Goal: Navigation & Orientation: Find specific page/section

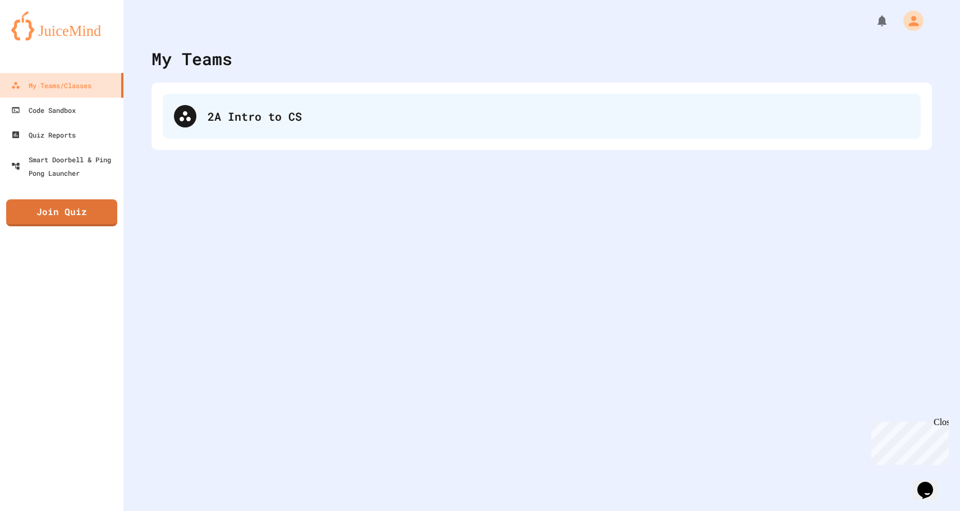
click at [203, 97] on div "2A Intro to CS" at bounding box center [542, 116] width 758 height 45
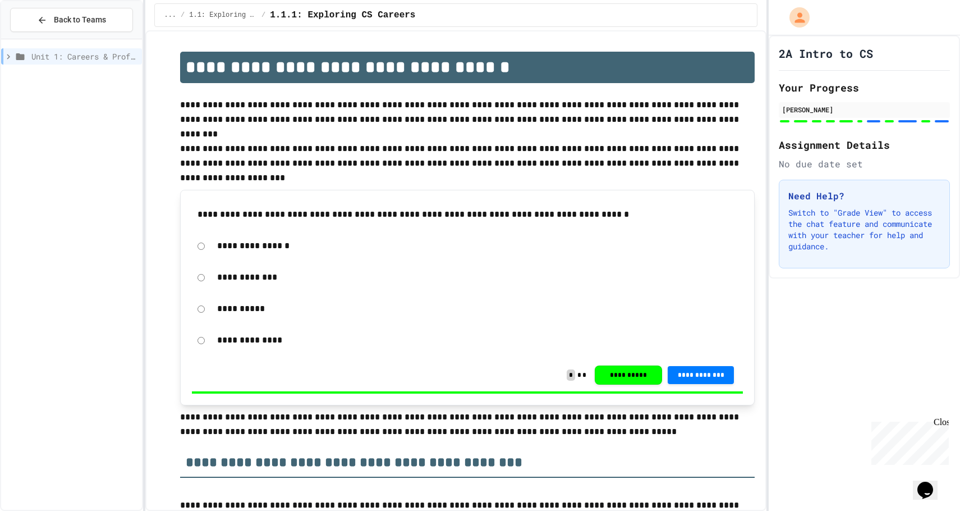
click at [6, 59] on icon at bounding box center [8, 57] width 10 height 10
click at [9, 56] on icon at bounding box center [6, 57] width 10 height 10
click at [9, 56] on icon at bounding box center [8, 56] width 3 height 5
click at [9, 56] on icon at bounding box center [6, 57] width 10 height 10
click at [11, 57] on icon at bounding box center [8, 57] width 10 height 10
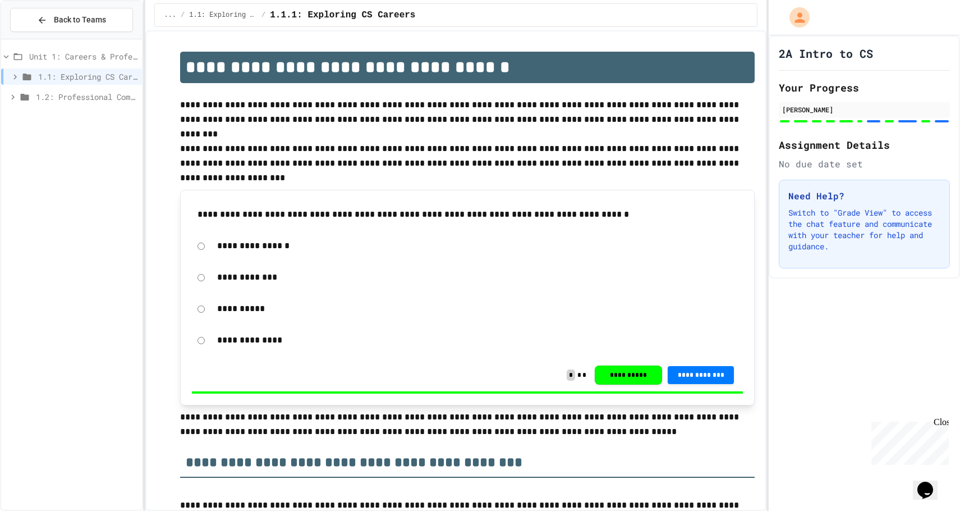
click at [11, 57] on icon at bounding box center [6, 57] width 10 height 10
click at [59, 21] on span "Back to Teams" at bounding box center [80, 20] width 52 height 12
